Goal: Task Accomplishment & Management: Use online tool/utility

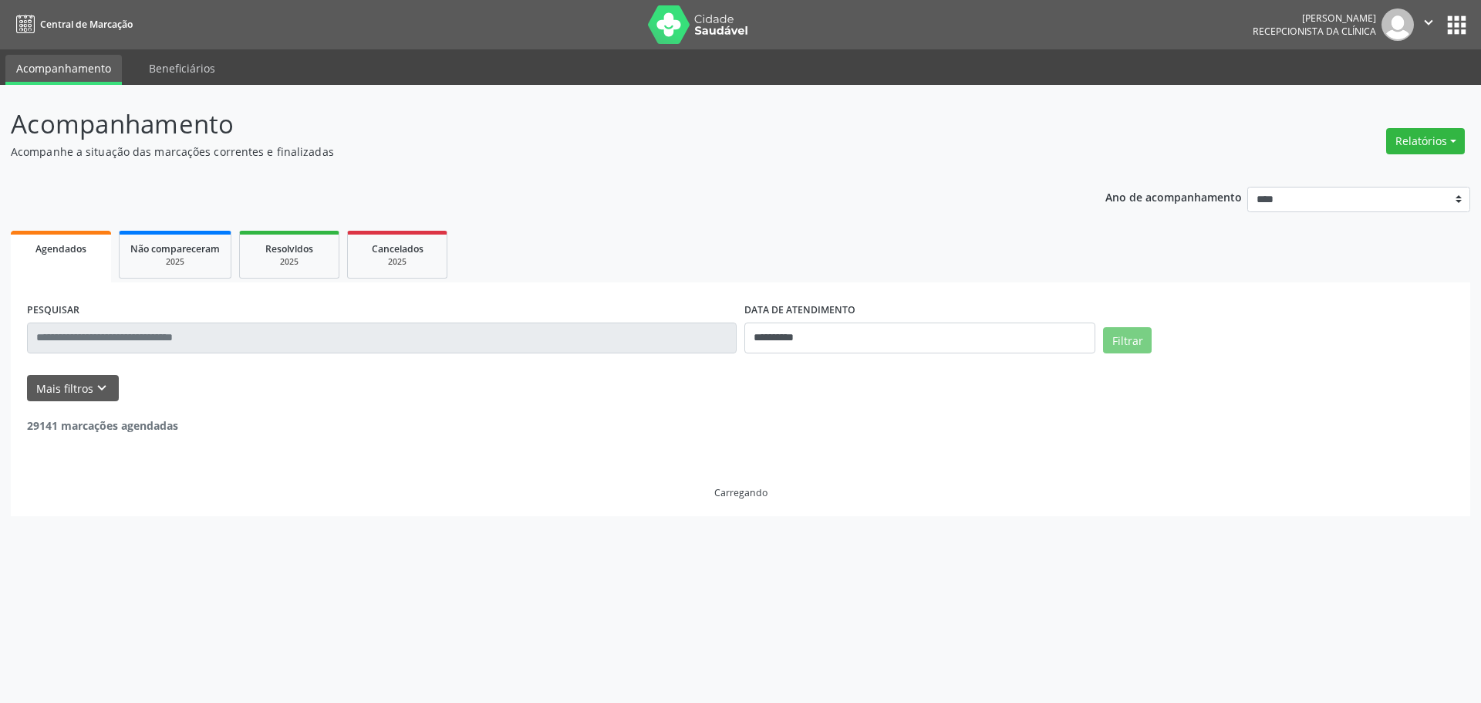
click at [1400, 142] on button "Relatórios" at bounding box center [1425, 141] width 79 height 26
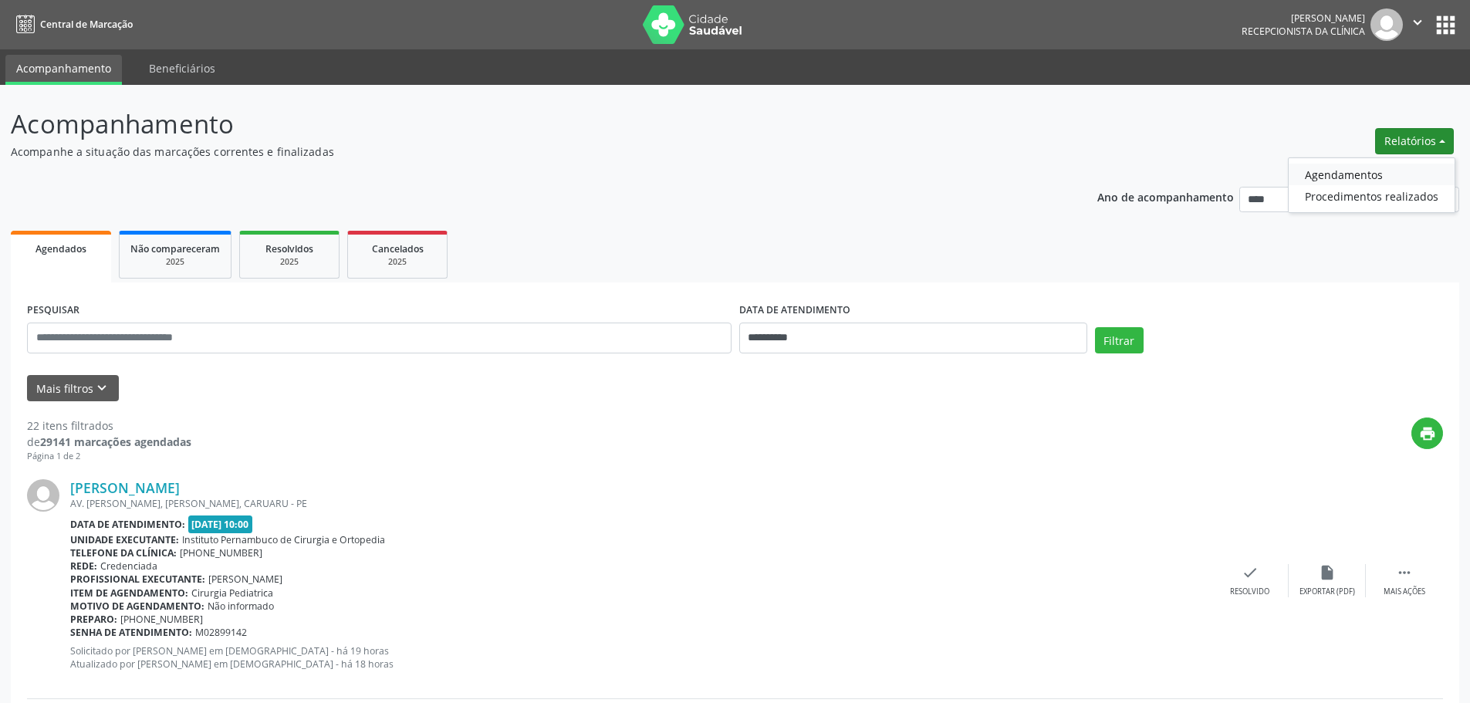
click at [1308, 174] on link "Agendamentos" at bounding box center [1371, 175] width 166 height 22
select select "*"
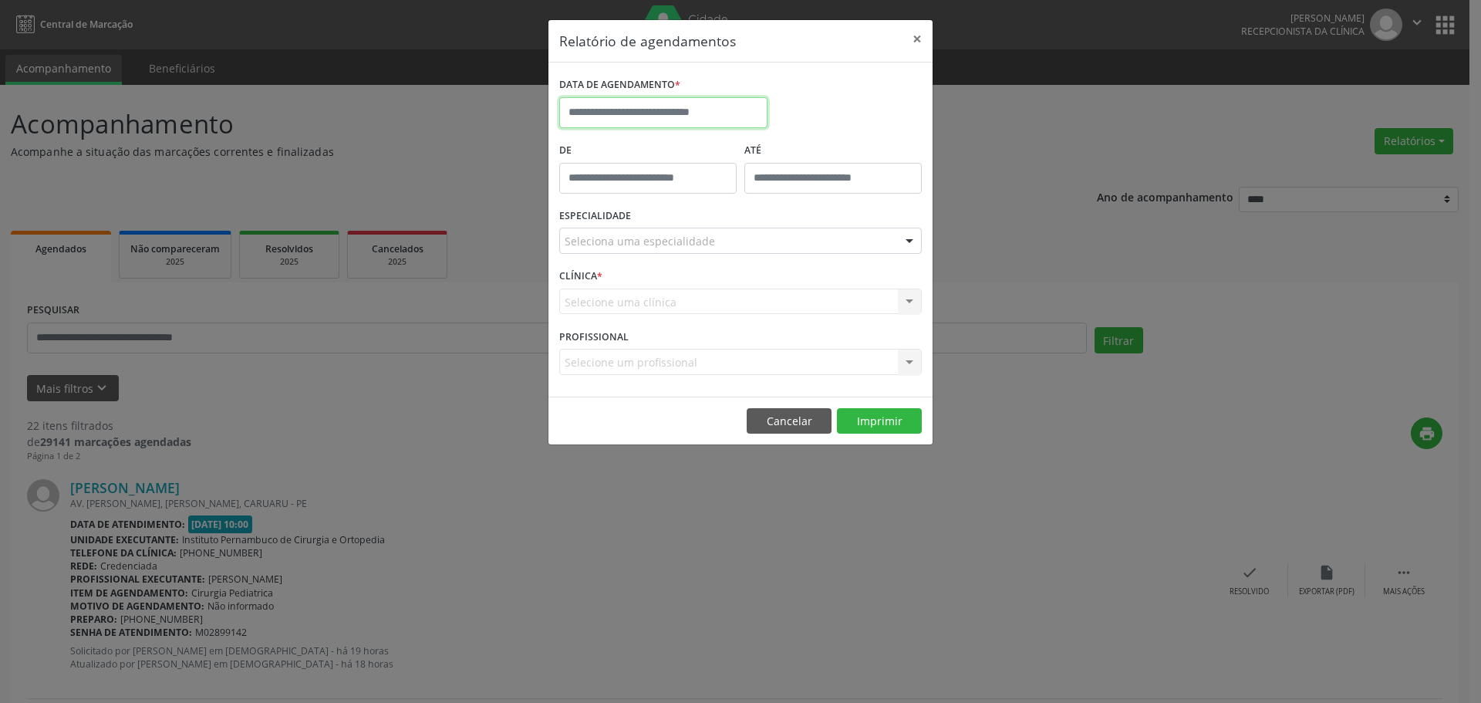
click at [702, 108] on input "text" at bounding box center [663, 112] width 208 height 31
click at [642, 312] on span "26" at bounding box center [644, 317] width 30 height 30
type input "**********"
click at [737, 231] on div "Seleciona uma especialidade" at bounding box center [740, 241] width 363 height 26
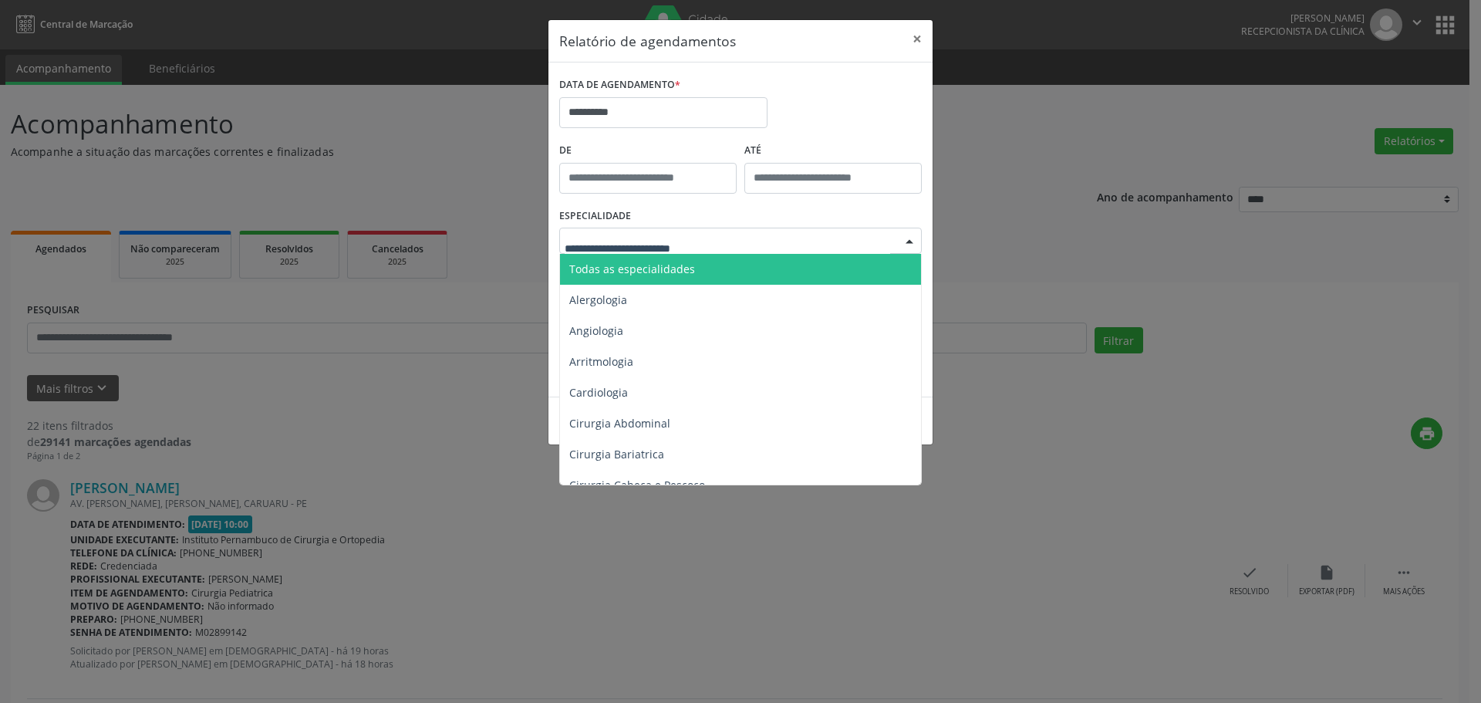
click at [707, 255] on span "Todas as especialidades" at bounding box center [741, 269] width 363 height 31
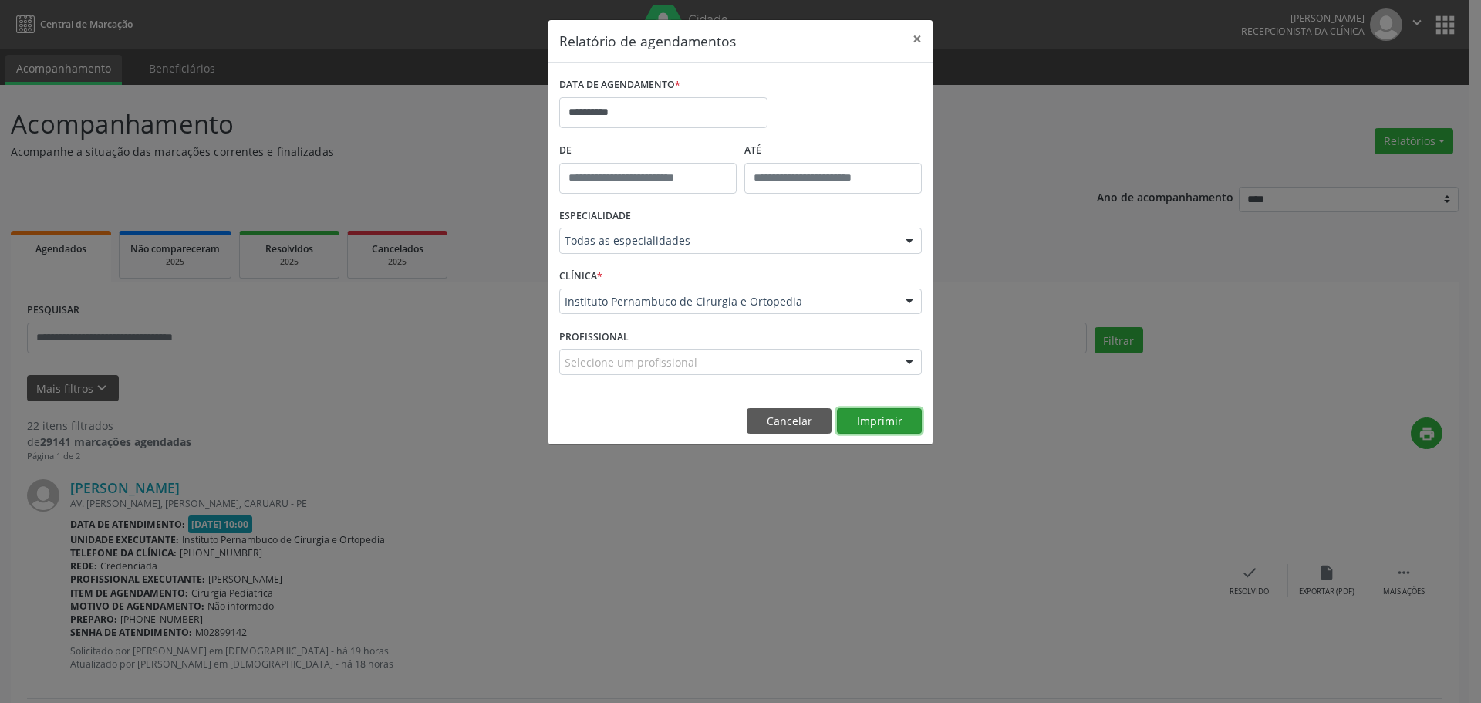
click at [872, 413] on button "Imprimir" at bounding box center [879, 421] width 85 height 26
